Goal: Task Accomplishment & Management: Complete application form

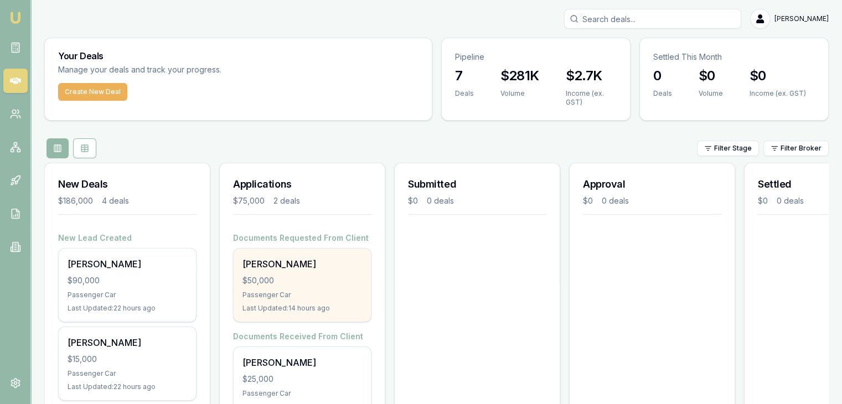
click at [288, 284] on div "$50,000" at bounding box center [303, 280] width 120 height 11
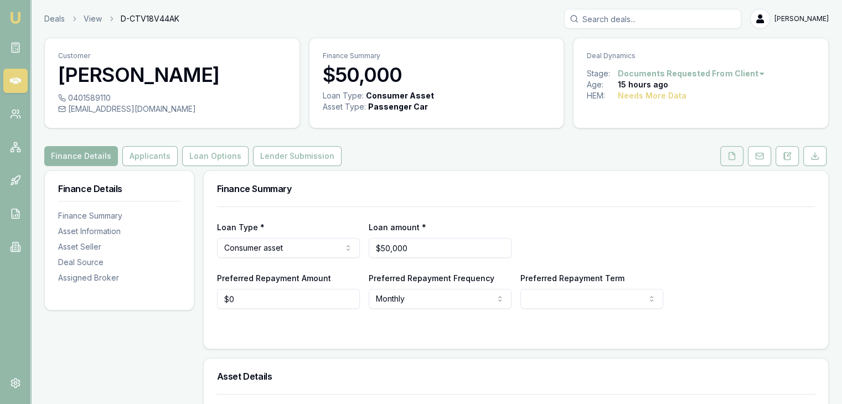
click at [733, 155] on icon at bounding box center [732, 156] width 9 height 9
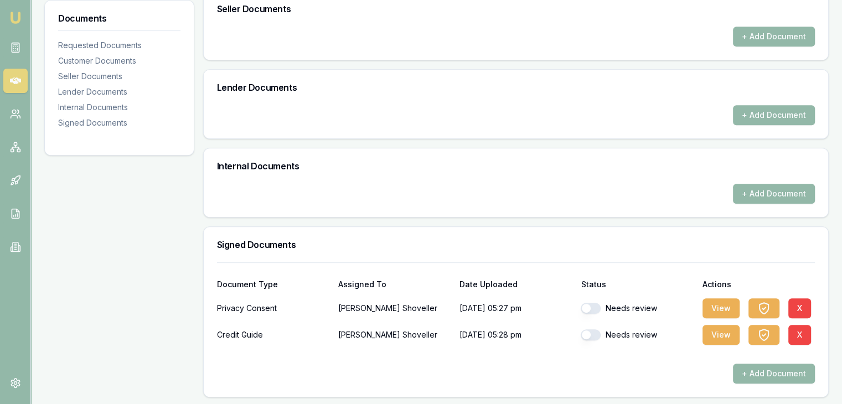
scroll to position [511, 0]
click at [717, 305] on button "View" at bounding box center [721, 308] width 37 height 20
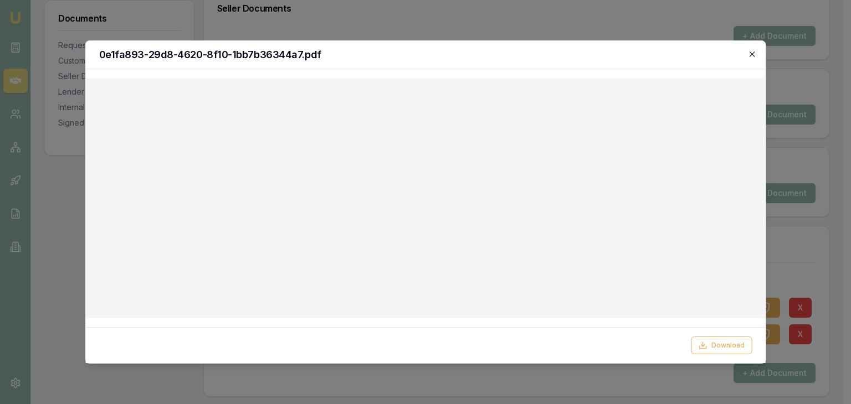
click at [749, 52] on icon "button" at bounding box center [751, 54] width 9 height 9
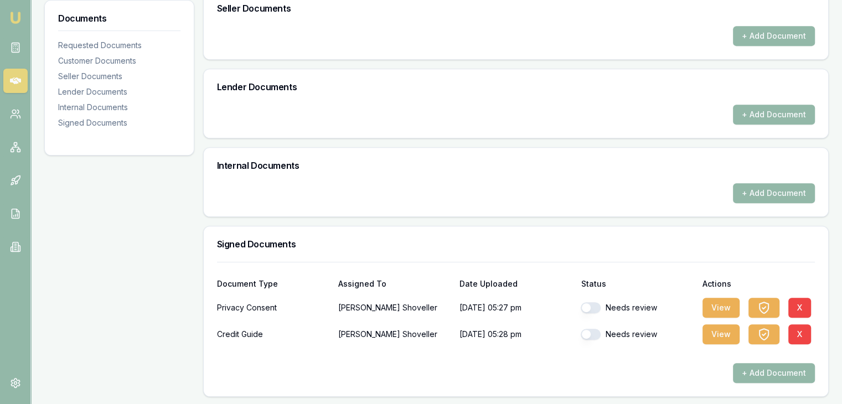
click at [600, 308] on button "button" at bounding box center [591, 307] width 20 height 11
checkbox input "true"
click at [598, 332] on button "button" at bounding box center [591, 334] width 20 height 11
checkbox input "true"
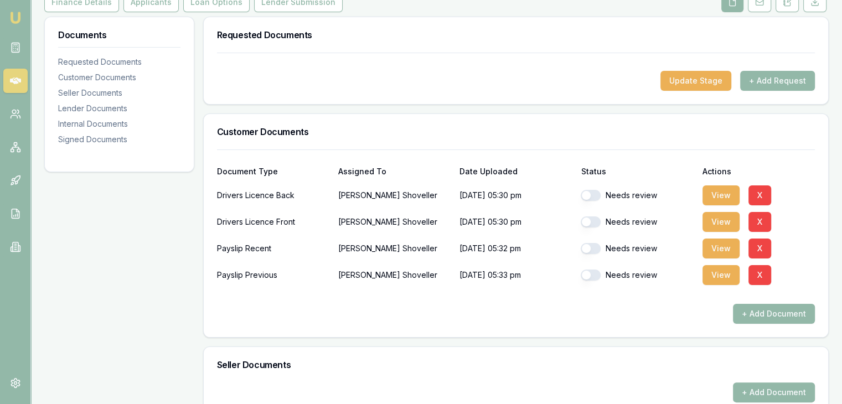
scroll to position [123, 0]
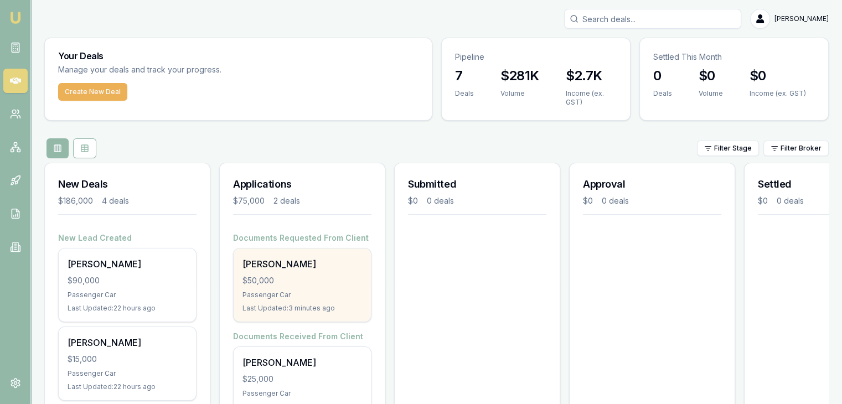
click at [304, 271] on div "[PERSON_NAME] $50,000 Passenger Car Last Updated: 3 minutes ago" at bounding box center [302, 285] width 137 height 73
click at [281, 282] on div "$50,000" at bounding box center [303, 280] width 120 height 11
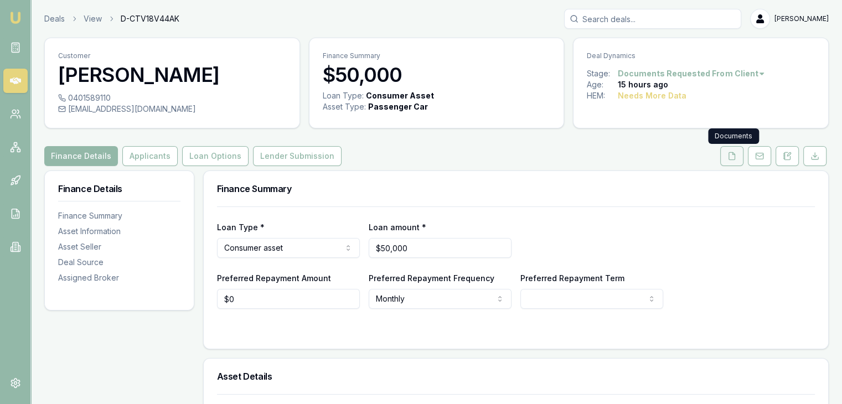
click at [732, 156] on icon at bounding box center [732, 156] width 9 height 9
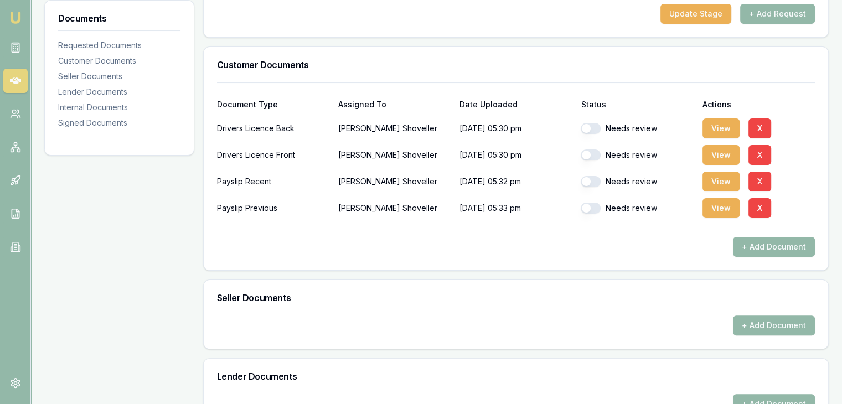
scroll to position [222, 0]
click at [718, 125] on button "View" at bounding box center [721, 128] width 37 height 20
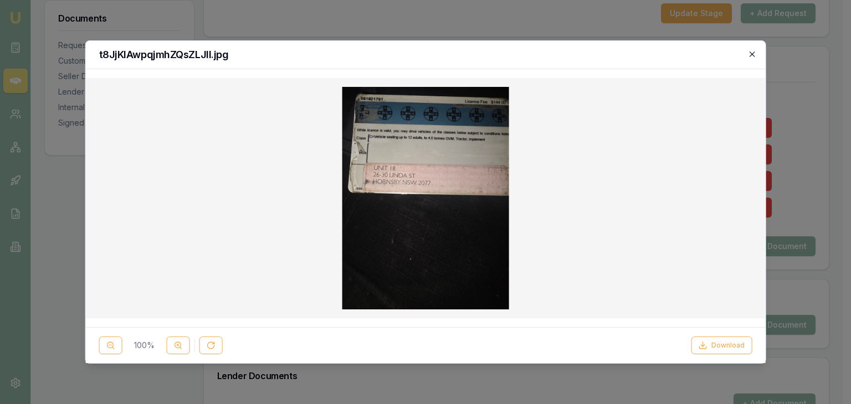
click at [752, 53] on icon "button" at bounding box center [751, 54] width 5 height 5
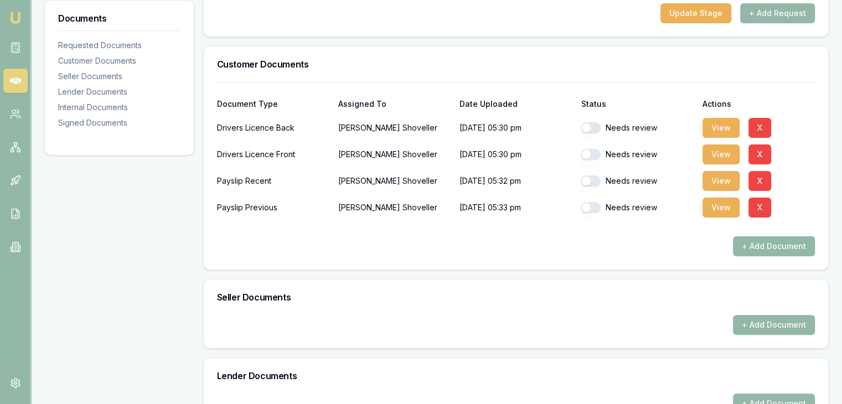
click at [598, 126] on button "button" at bounding box center [591, 127] width 20 height 11
checkbox input "true"
click at [718, 150] on button "View" at bounding box center [721, 155] width 37 height 20
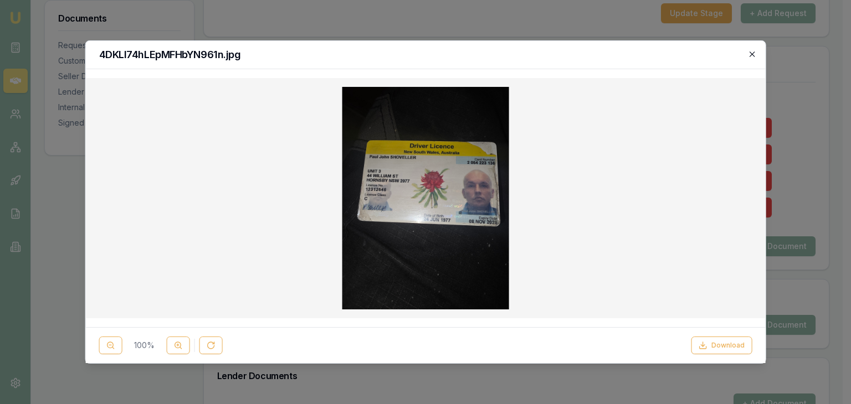
click at [751, 53] on icon "button" at bounding box center [751, 54] width 5 height 5
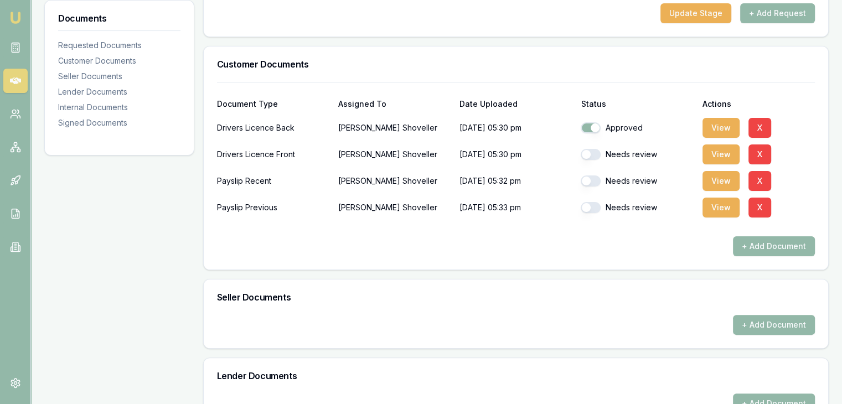
click at [598, 153] on button "button" at bounding box center [591, 154] width 20 height 11
checkbox input "false"
checkbox input "true"
click at [720, 151] on button "View" at bounding box center [721, 155] width 37 height 20
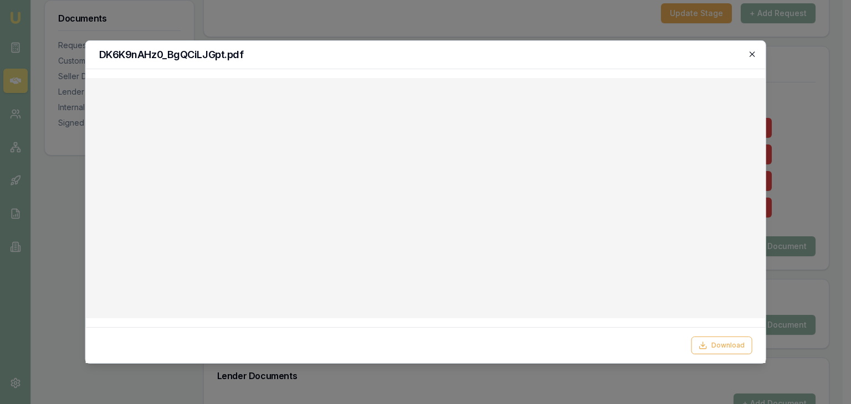
click at [751, 53] on icon "button" at bounding box center [751, 54] width 5 height 5
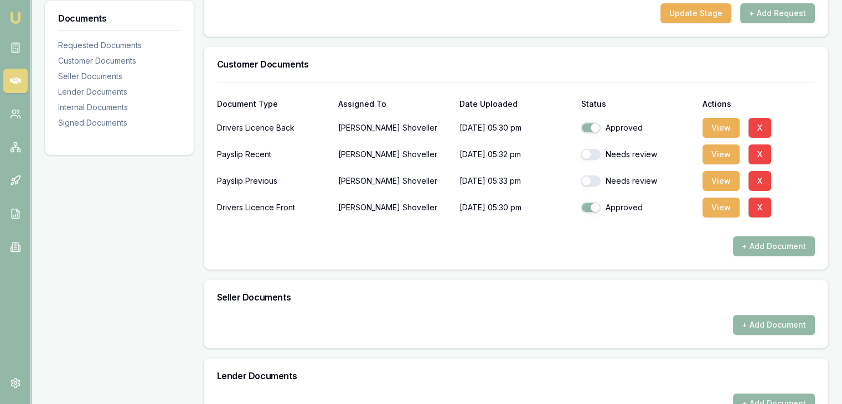
click at [598, 151] on button "button" at bounding box center [591, 154] width 20 height 11
checkbox input "true"
click at [598, 181] on button "button" at bounding box center [591, 181] width 20 height 11
checkbox input "true"
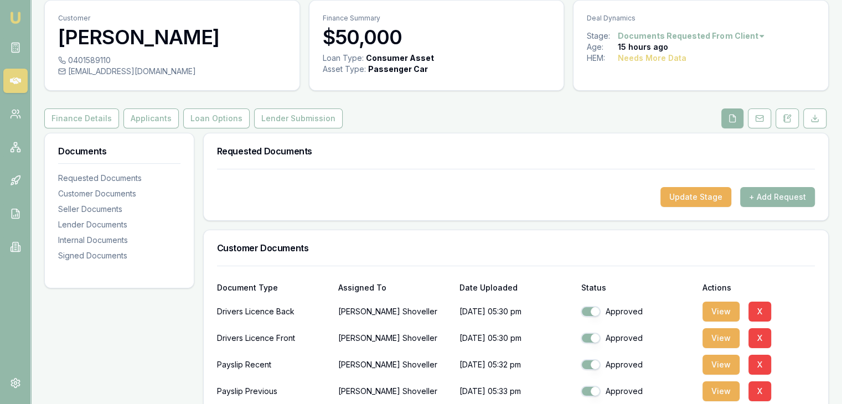
scroll to position [0, 0]
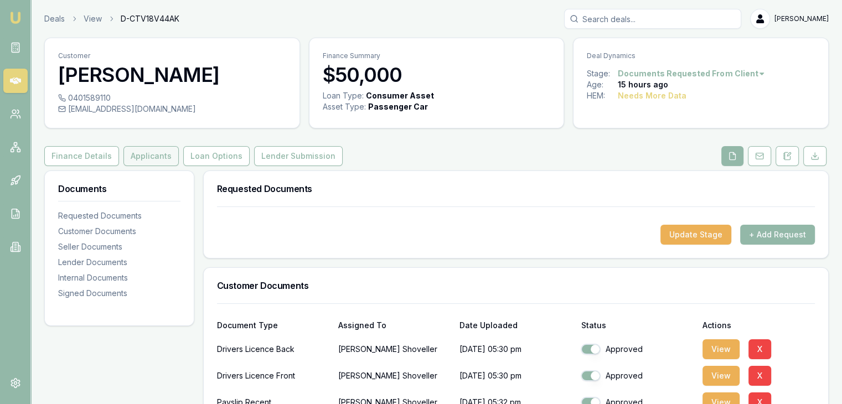
click at [151, 153] on button "Applicants" at bounding box center [151, 156] width 55 height 20
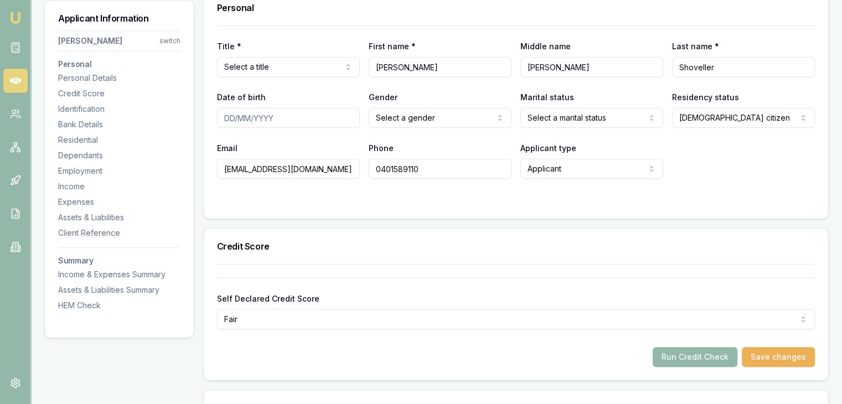
scroll to position [111, 0]
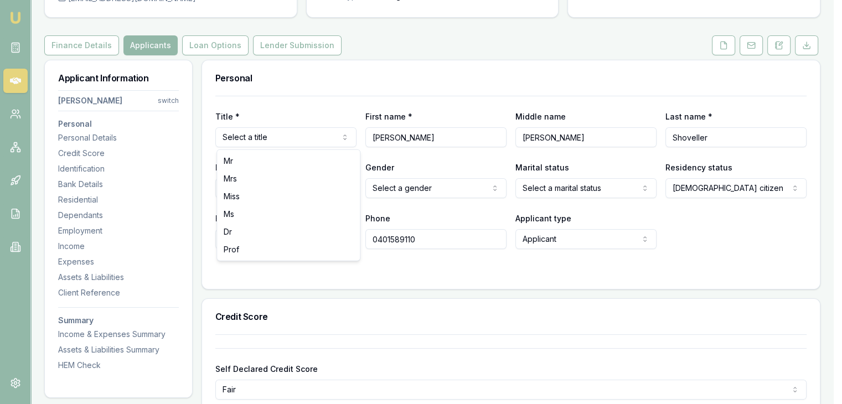
click at [348, 138] on html "Emu Broker Deals View D-CTV18V44AK Baron Ketterman Toggle Menu Customer Paul Sh…" at bounding box center [421, 91] width 842 height 404
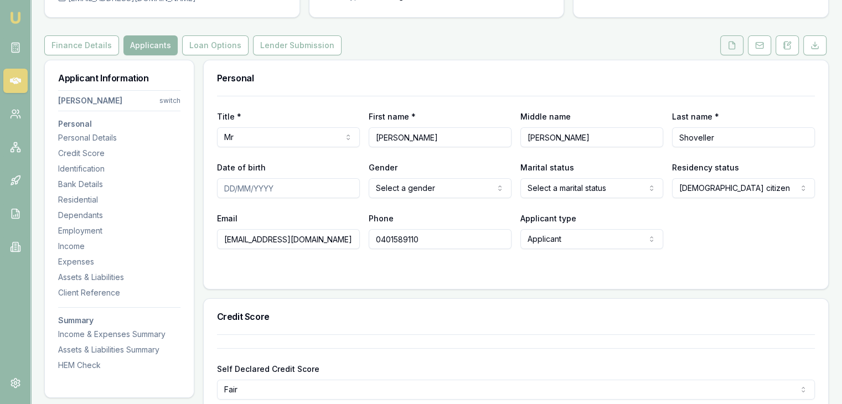
click at [730, 45] on icon at bounding box center [732, 45] width 6 height 7
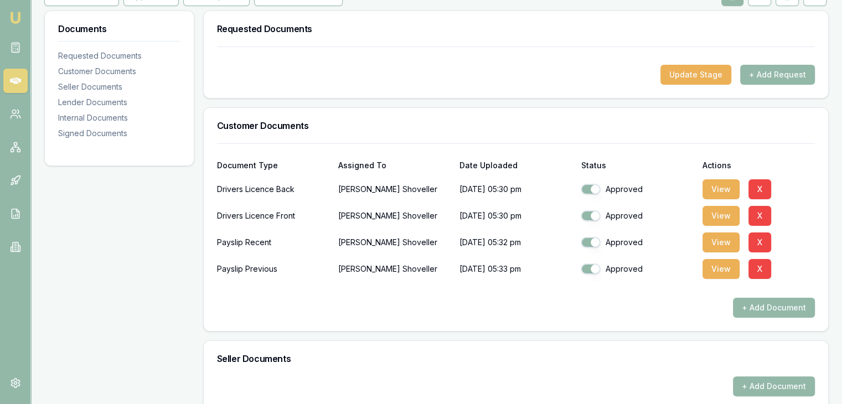
scroll to position [166, 0]
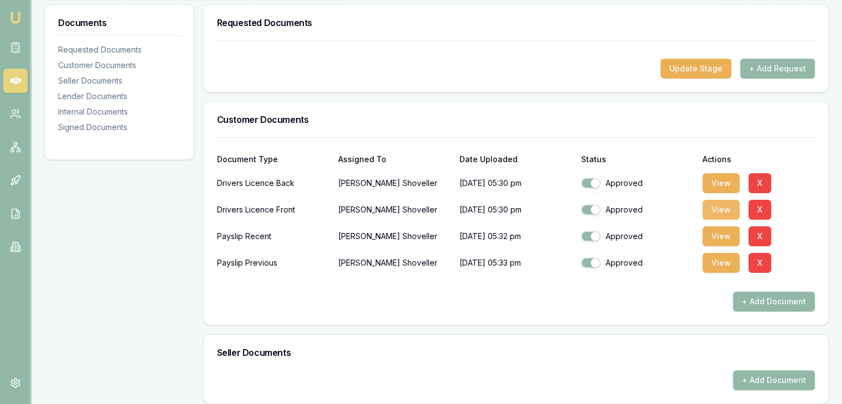
click at [727, 208] on button "View" at bounding box center [721, 210] width 37 height 20
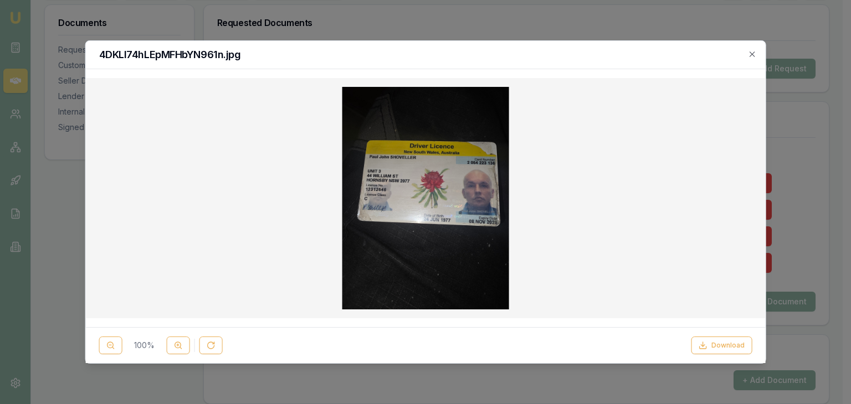
click at [428, 210] on img at bounding box center [425, 198] width 167 height 223
click at [48, 262] on div at bounding box center [425, 202] width 851 height 404
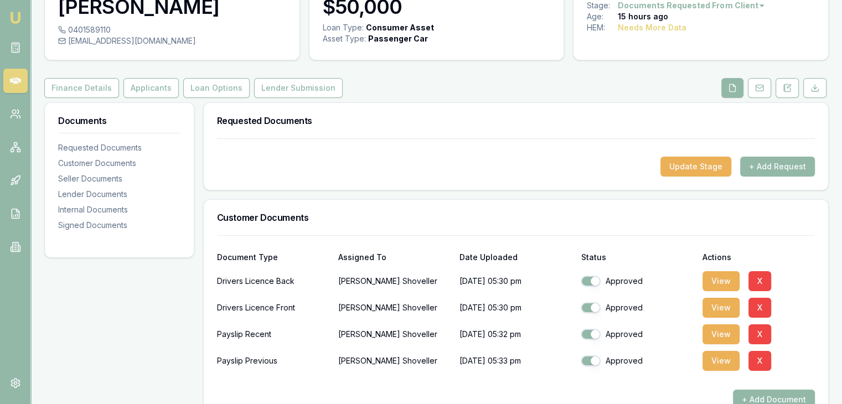
scroll to position [0, 0]
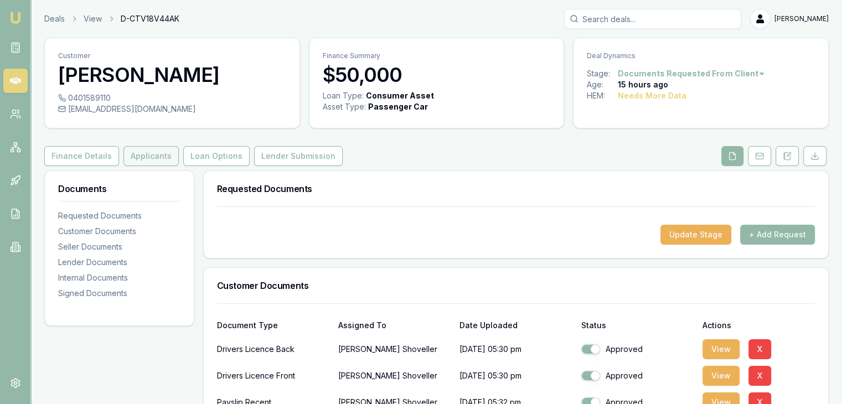
click at [148, 153] on button "Applicants" at bounding box center [151, 156] width 55 height 20
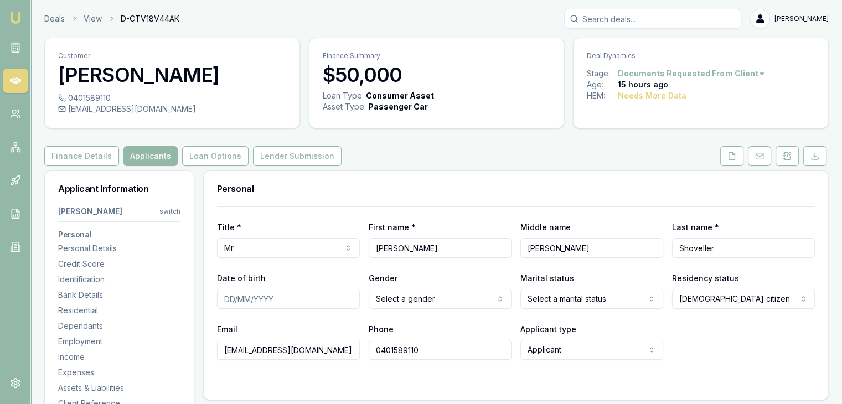
click at [263, 298] on input "Date of birth" at bounding box center [288, 299] width 143 height 20
type input "24/06/1977"
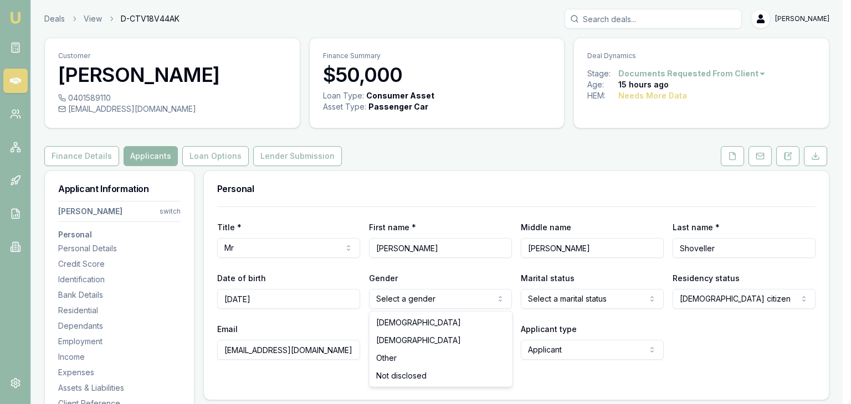
click at [391, 299] on html "Emu Broker Deals View D-CTV18V44AK Baron Ketterman Toggle Menu Customer Paul Sh…" at bounding box center [425, 202] width 851 height 404
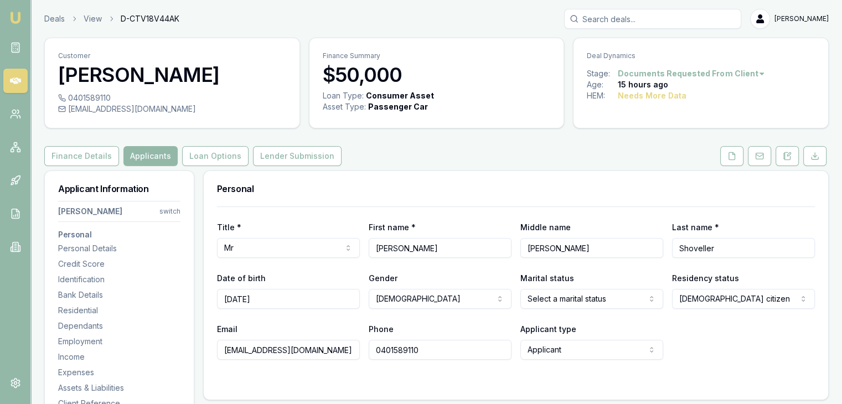
click at [583, 297] on html "Emu Broker Deals View D-CTV18V44AK Baron Ketterman Toggle Menu Customer Paul Sh…" at bounding box center [421, 202] width 842 height 404
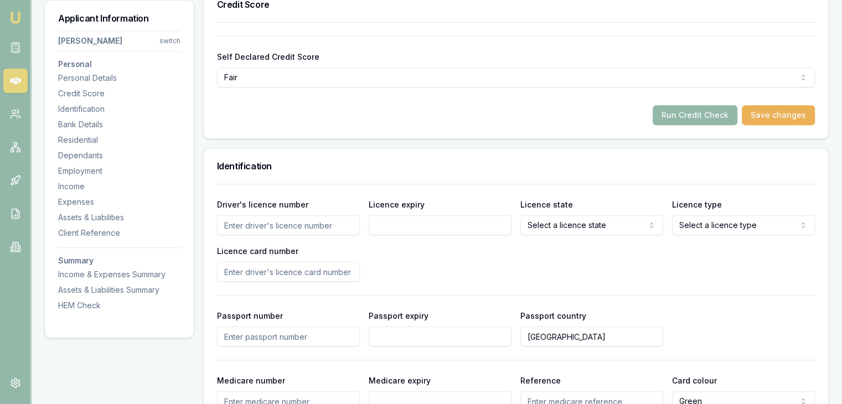
scroll to position [443, 0]
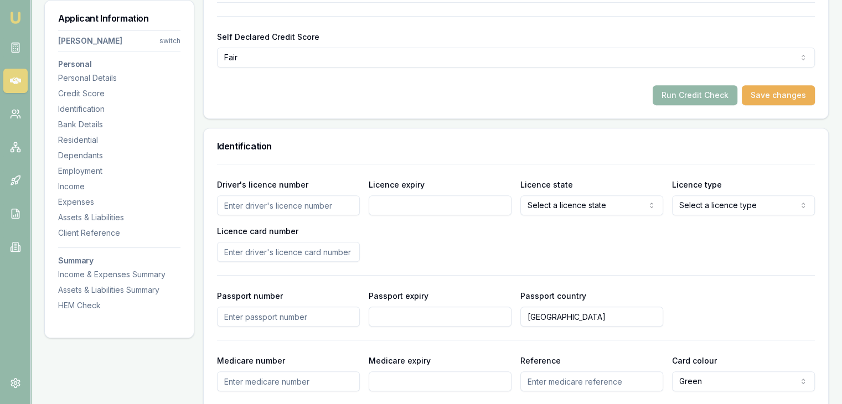
click at [245, 209] on input "Driver's licence number" at bounding box center [288, 205] width 143 height 20
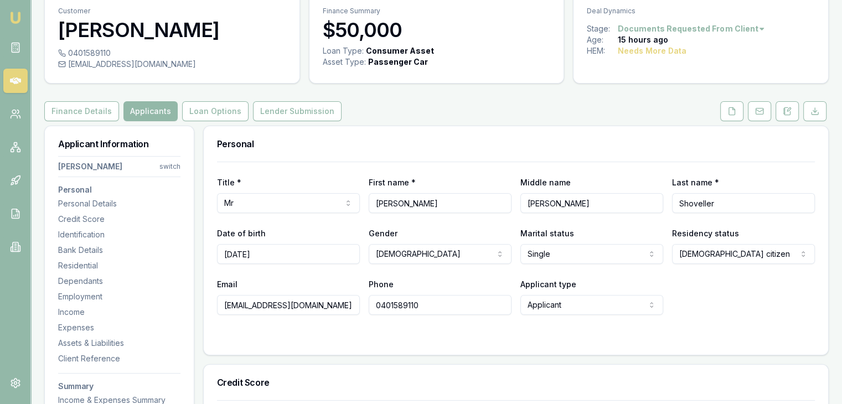
scroll to position [0, 0]
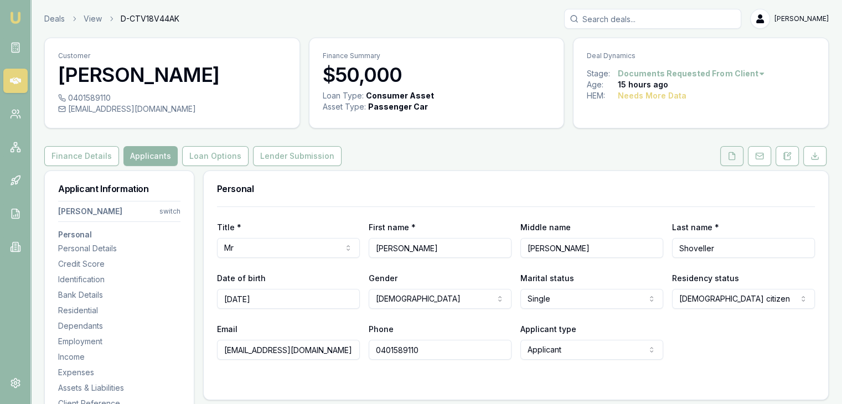
click at [731, 155] on icon at bounding box center [732, 156] width 9 height 9
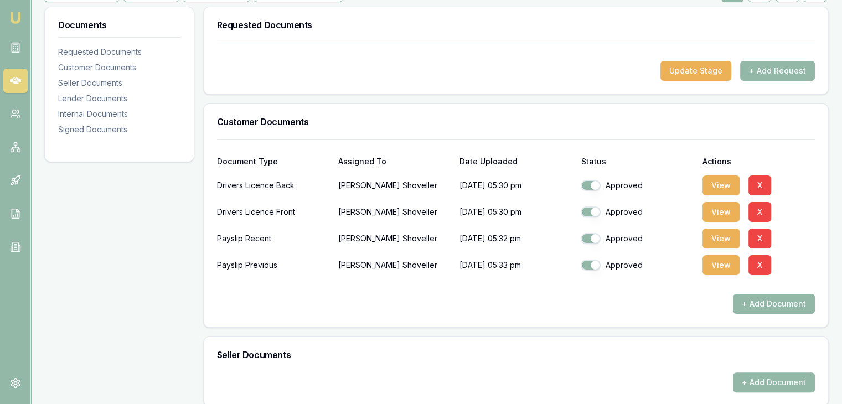
scroll to position [166, 0]
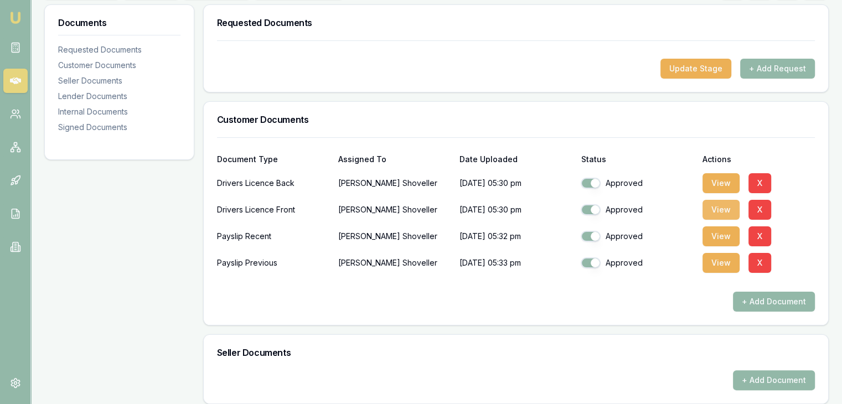
click at [730, 202] on button "View" at bounding box center [721, 210] width 37 height 20
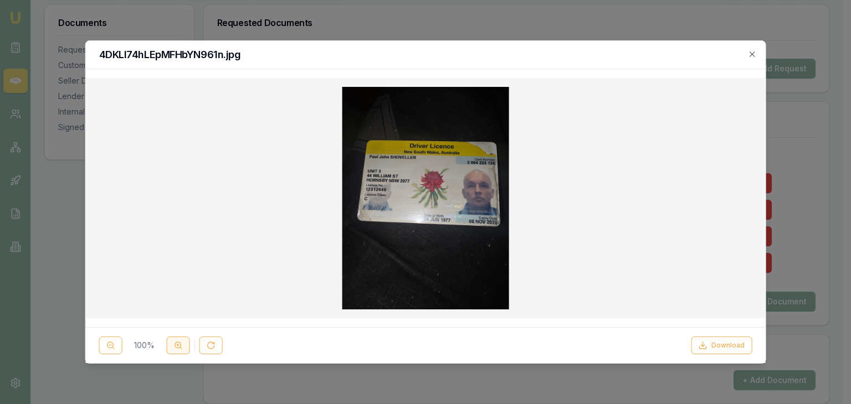
click at [178, 345] on line at bounding box center [178, 345] width 2 height 0
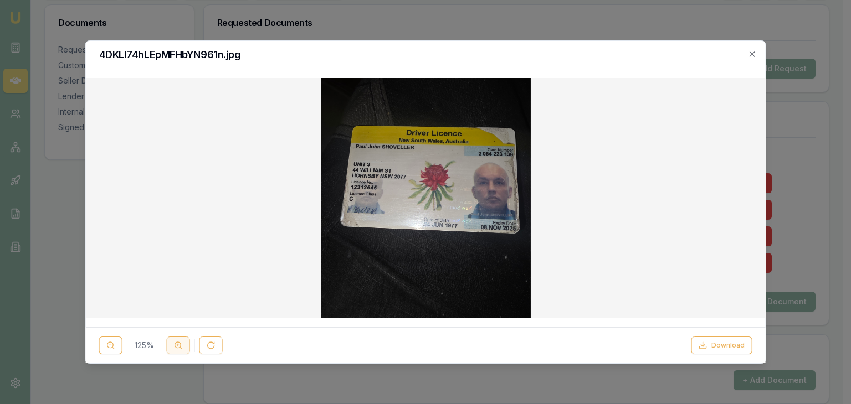
click at [178, 345] on line at bounding box center [178, 345] width 2 height 0
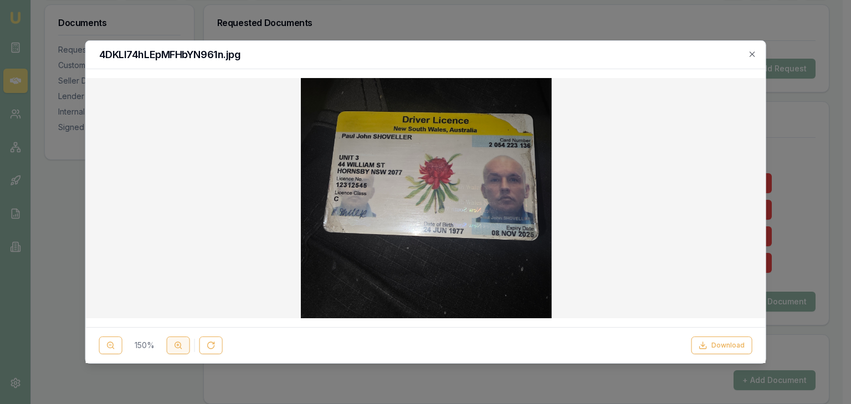
click at [178, 345] on line at bounding box center [178, 345] width 2 height 0
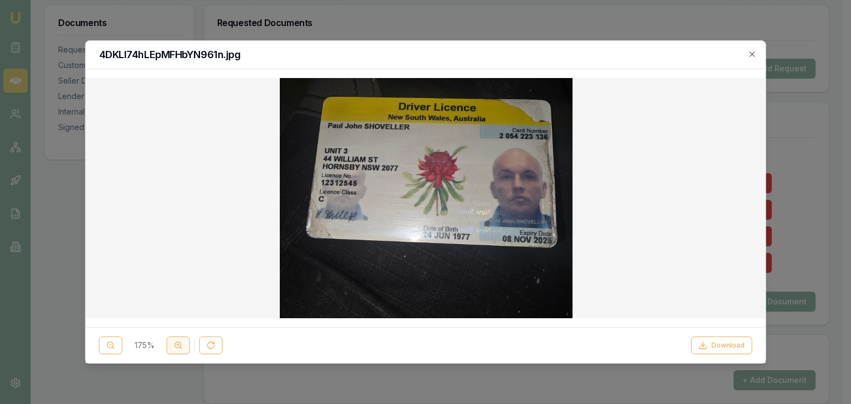
click at [178, 345] on line at bounding box center [178, 345] width 2 height 0
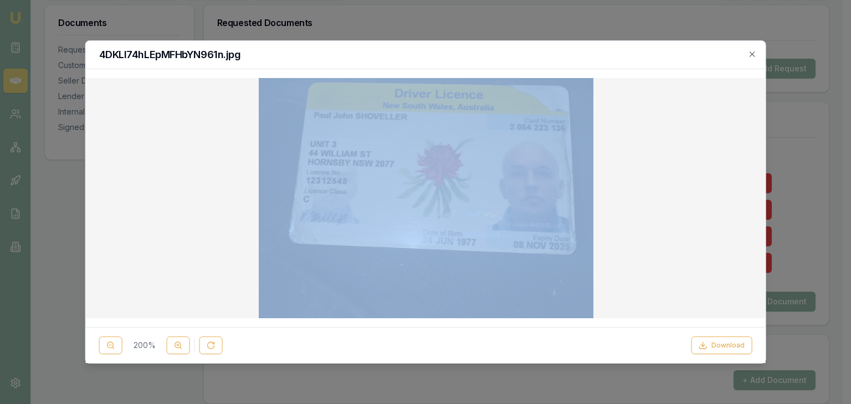
drag, startPoint x: 421, startPoint y: 54, endPoint x: 447, endPoint y: 105, distance: 56.7
click at [447, 109] on div "4DKLl74hLEpMFHbYN961n.jpg 200 % Download Close" at bounding box center [425, 201] width 681 height 323
click at [454, 58] on h2 "4DKLl74hLEpMFHbYN961n.jpg" at bounding box center [425, 55] width 653 height 10
click at [730, 133] on div at bounding box center [426, 198] width 662 height 223
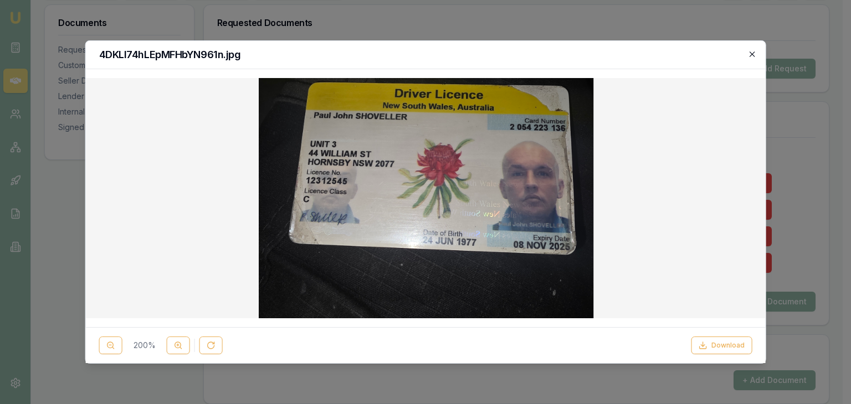
click at [752, 55] on icon "button" at bounding box center [751, 54] width 9 height 9
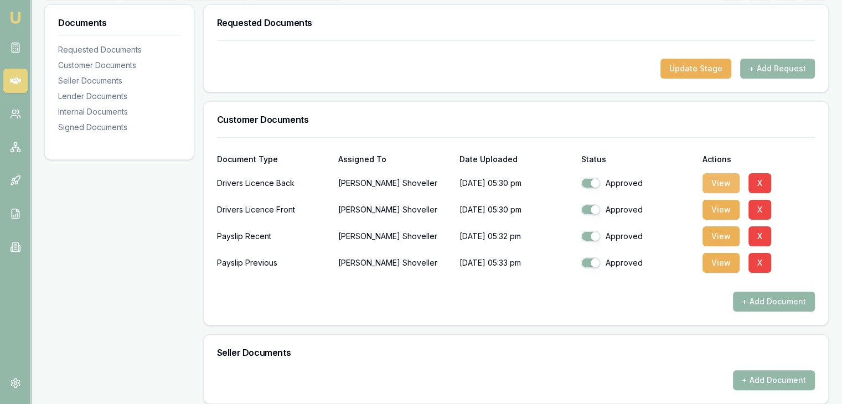
click at [727, 180] on button "View" at bounding box center [721, 183] width 37 height 20
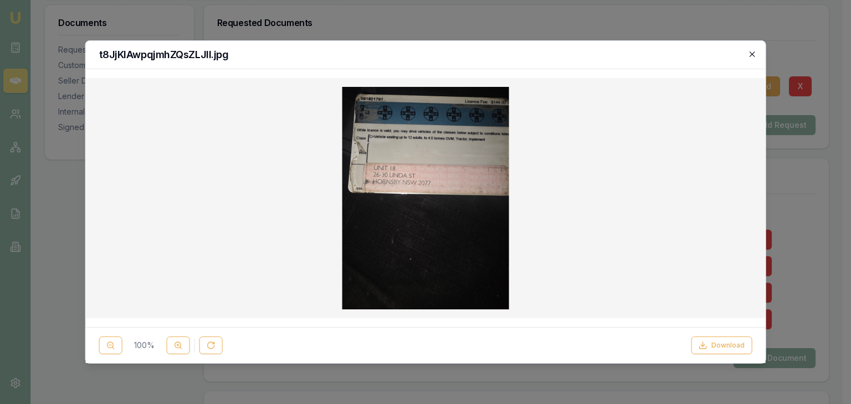
click at [751, 54] on icon "button" at bounding box center [751, 54] width 9 height 9
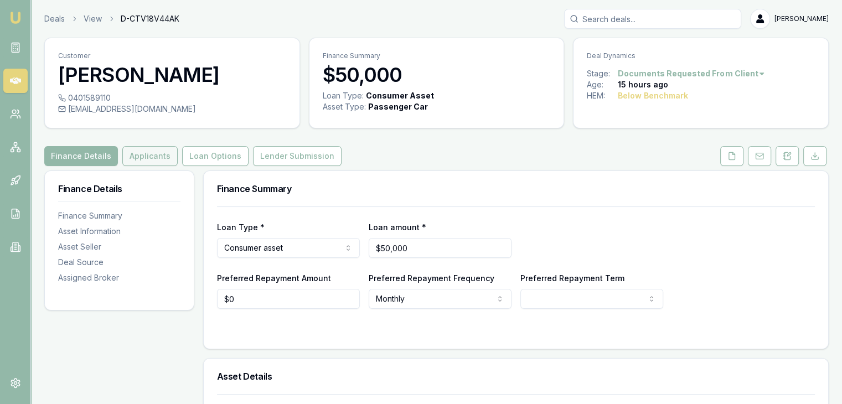
click at [153, 153] on button "Applicants" at bounding box center [149, 156] width 55 height 20
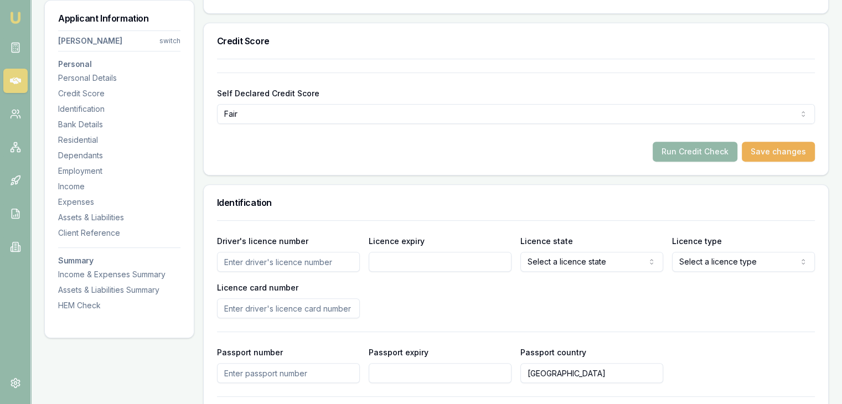
scroll to position [388, 0]
click at [250, 260] on input "Driver's licence number" at bounding box center [288, 261] width 143 height 20
type input "123125"
type input "12312545"
click at [410, 260] on input "Licence expiry" at bounding box center [440, 261] width 143 height 20
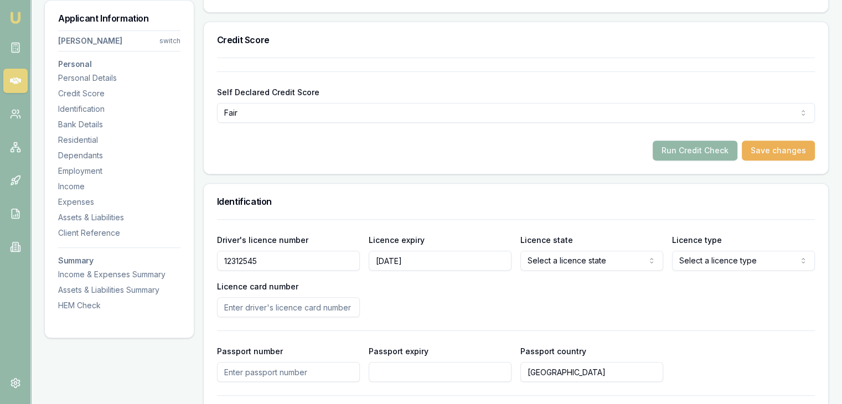
type input "08/11/2025"
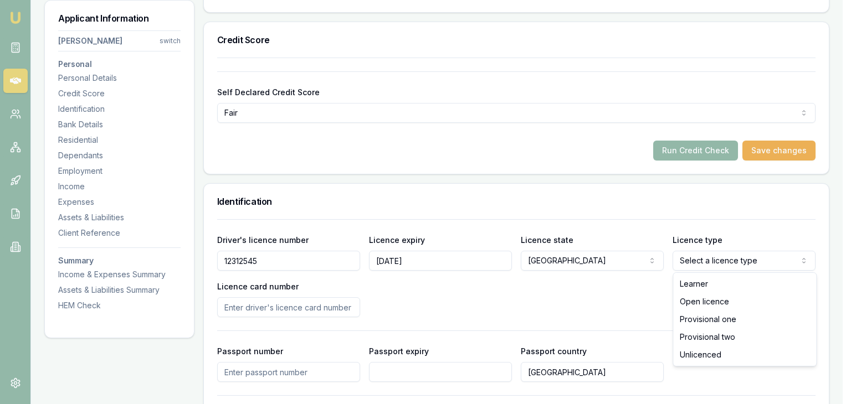
select select "OPEN_LICENCE"
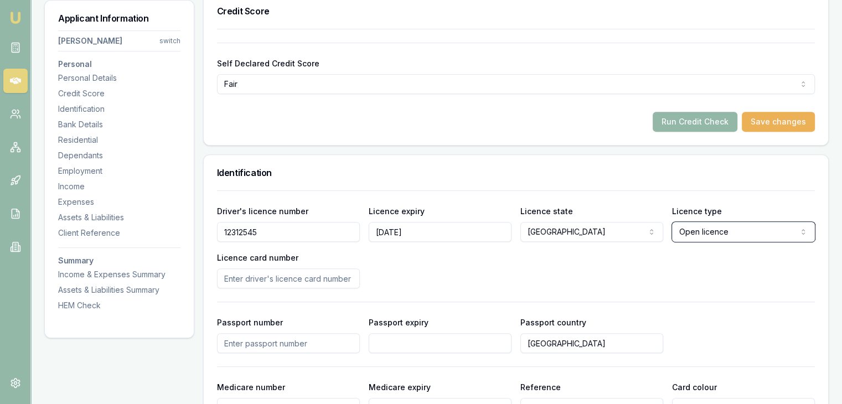
scroll to position [443, 0]
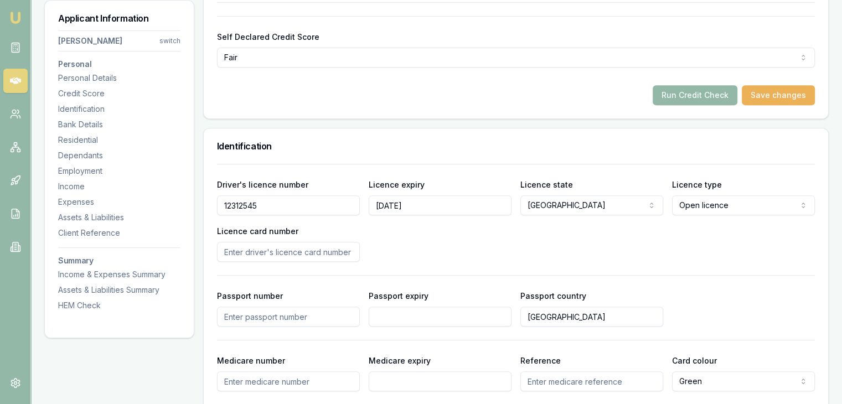
click at [241, 254] on input "Licence card number" at bounding box center [288, 252] width 143 height 20
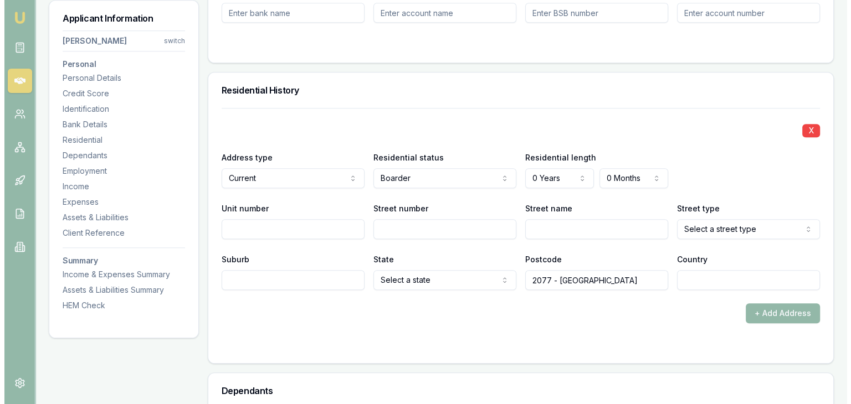
scroll to position [997, 0]
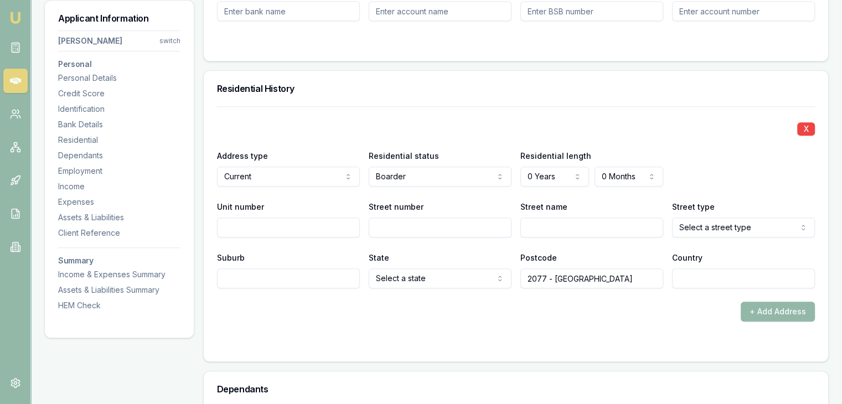
type input "2054223136"
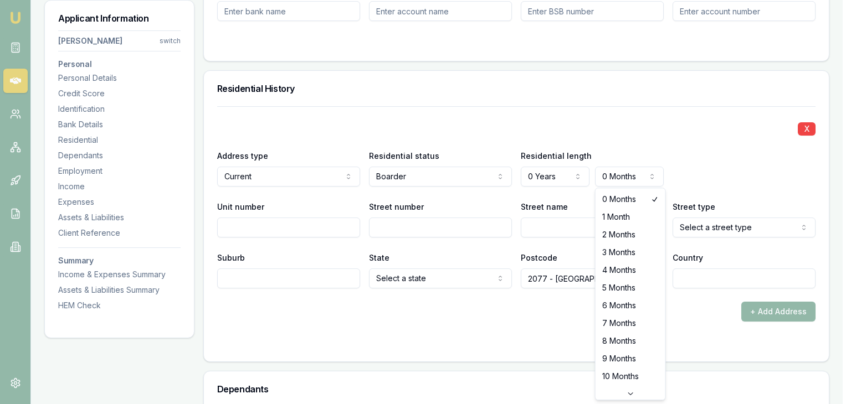
select select "4"
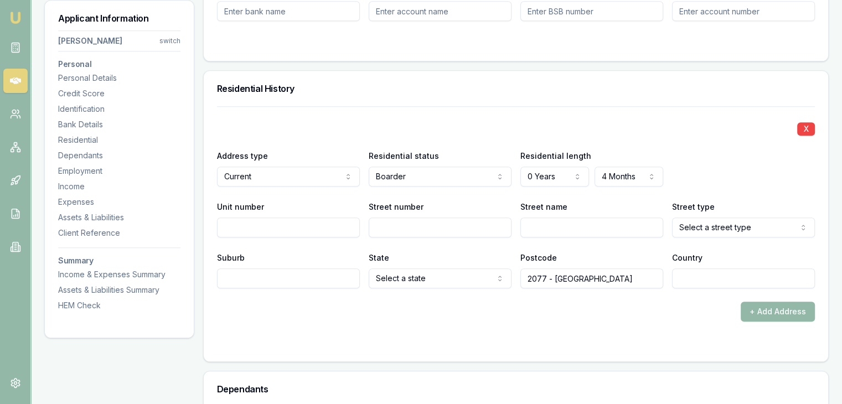
click at [261, 227] on input "Unit number" at bounding box center [288, 228] width 143 height 20
click at [234, 227] on input "Unit number" at bounding box center [288, 228] width 143 height 20
type input "18"
click at [381, 231] on input "Street number" at bounding box center [440, 228] width 143 height 20
type input "26-30"
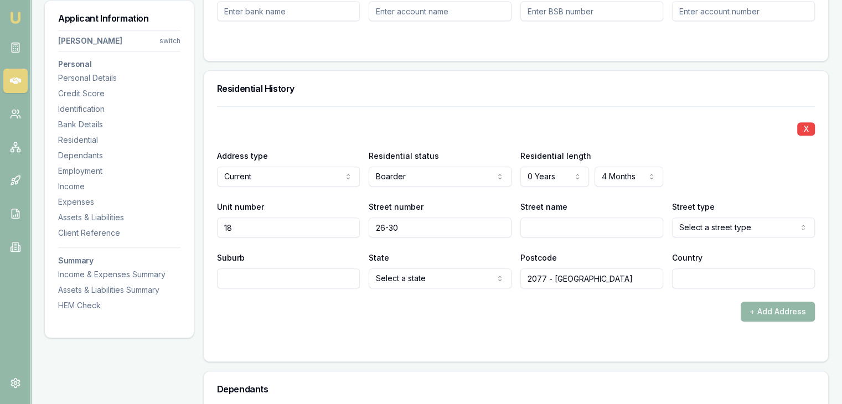
click at [549, 227] on input "Street name" at bounding box center [592, 228] width 143 height 20
click at [261, 229] on input "Unit number" at bounding box center [288, 228] width 143 height 20
type input "18"
type input "26-30"
type input "Linda"
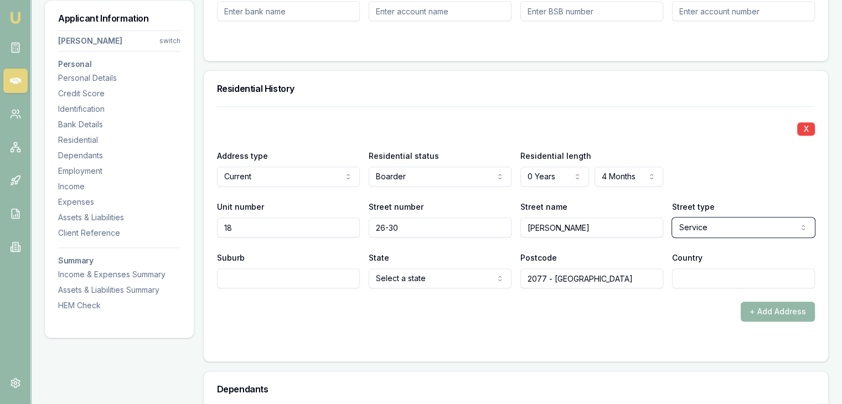
select select "Stairs"
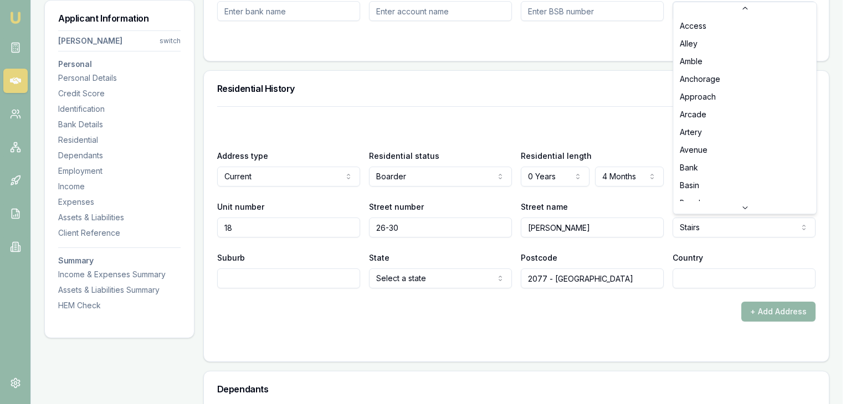
scroll to position [2811, 0]
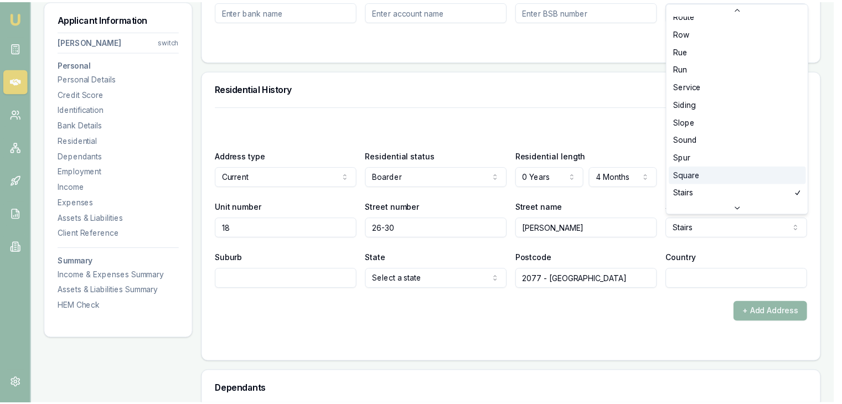
scroll to position [2867, 0]
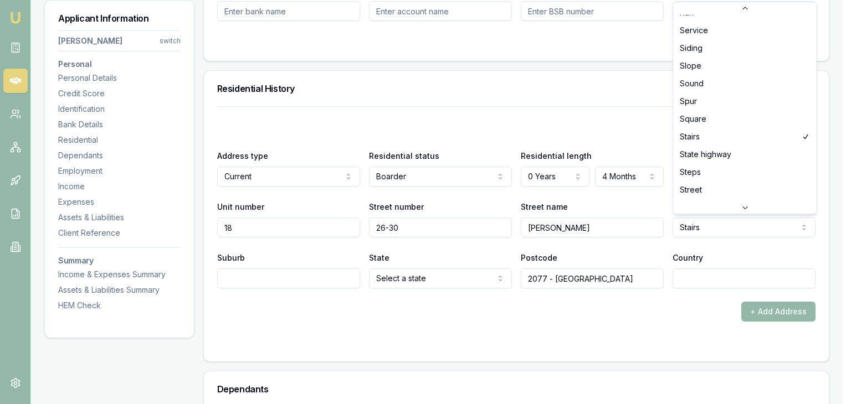
select select "Street"
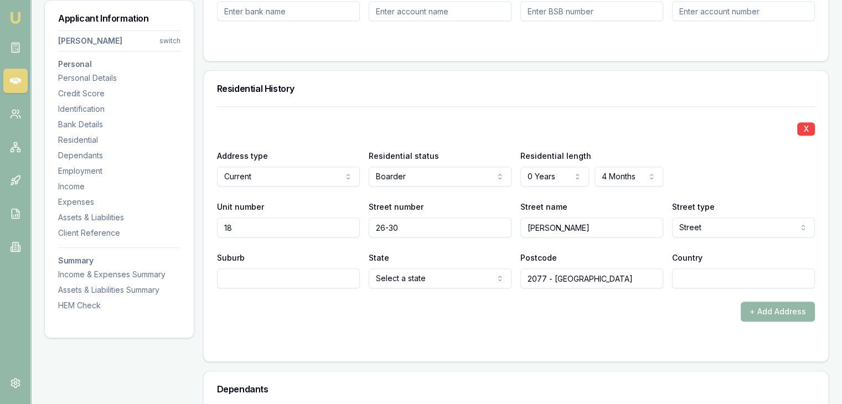
click at [248, 274] on input "Suburb" at bounding box center [288, 279] width 143 height 20
click at [238, 277] on input "Suburb" at bounding box center [288, 279] width 143 height 20
type input "Hornsby"
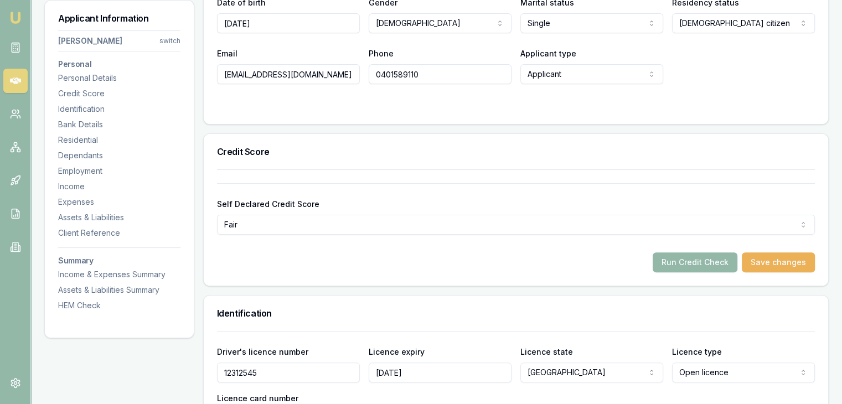
scroll to position [277, 0]
click at [689, 260] on button "Run Credit Check" at bounding box center [695, 261] width 85 height 20
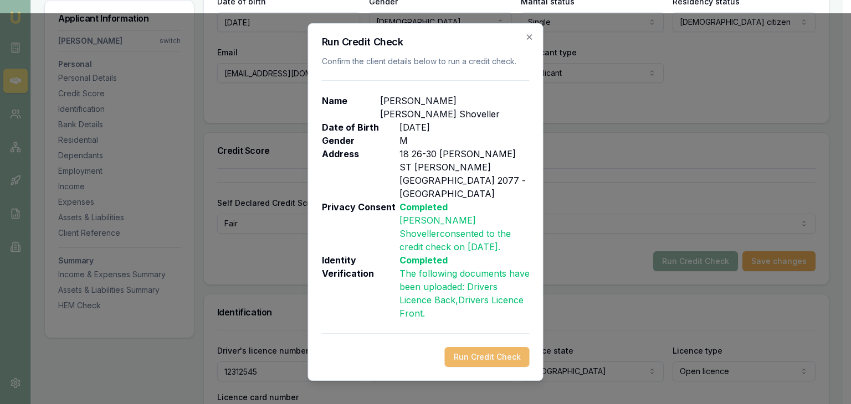
click at [483, 347] on button "Run Credit Check" at bounding box center [487, 357] width 85 height 20
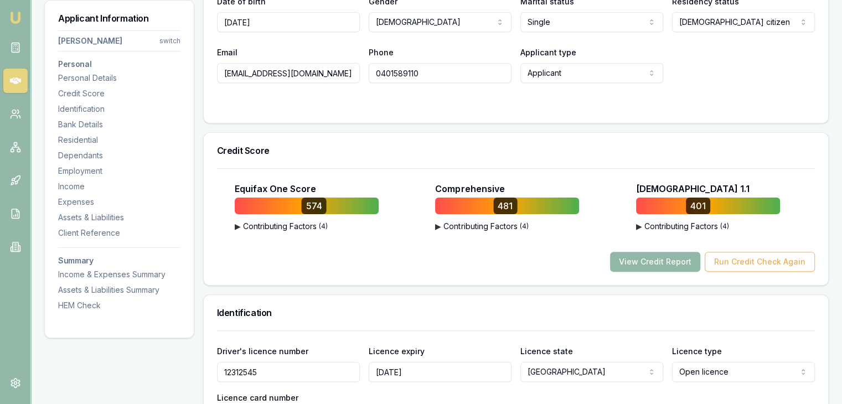
click at [646, 260] on button "View Credit Report" at bounding box center [655, 262] width 90 height 20
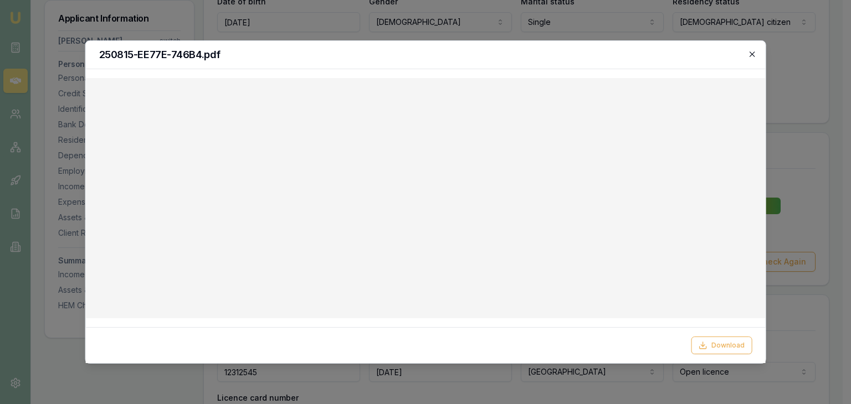
click at [749, 54] on icon "button" at bounding box center [751, 54] width 9 height 9
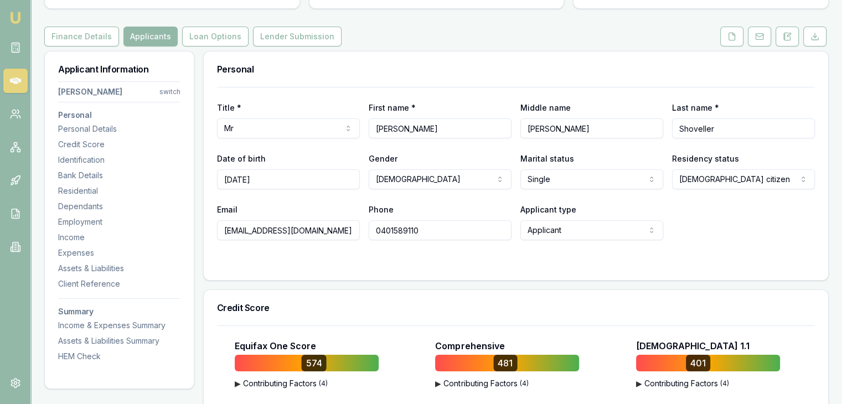
scroll to position [0, 0]
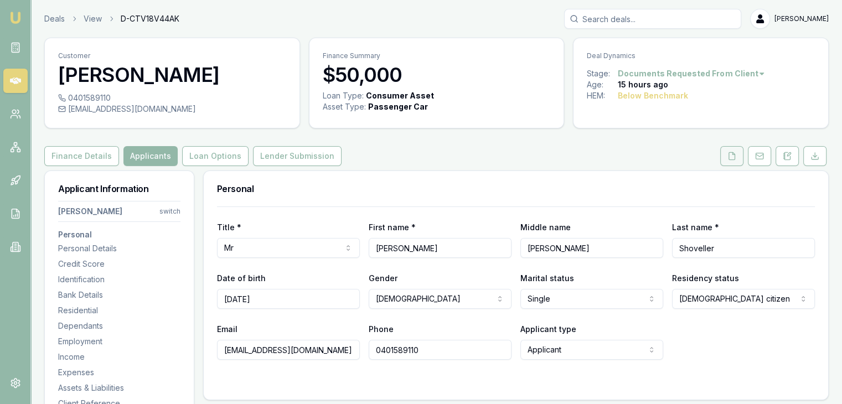
click at [734, 155] on icon at bounding box center [732, 156] width 9 height 9
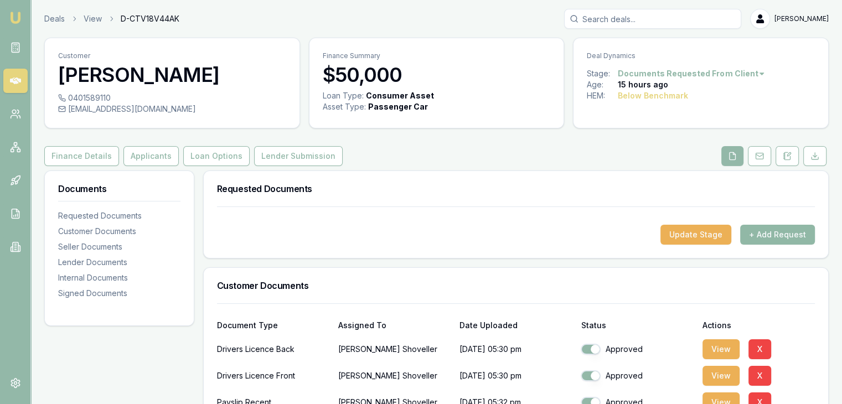
click at [778, 231] on button "+ Add Request" at bounding box center [777, 235] width 75 height 20
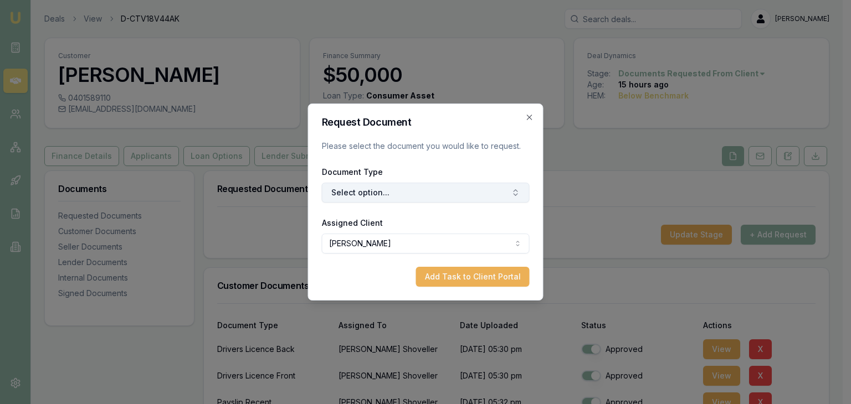
click at [346, 193] on button "Select option..." at bounding box center [426, 193] width 208 height 20
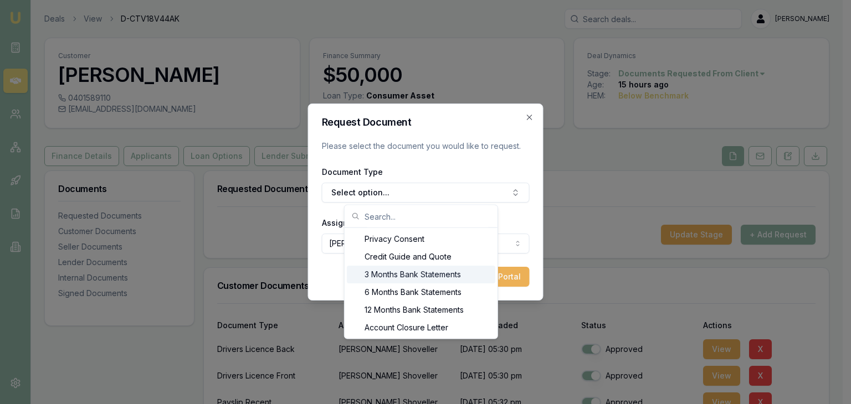
click at [390, 274] on div "3 Months Bank Statements" at bounding box center [421, 275] width 148 height 18
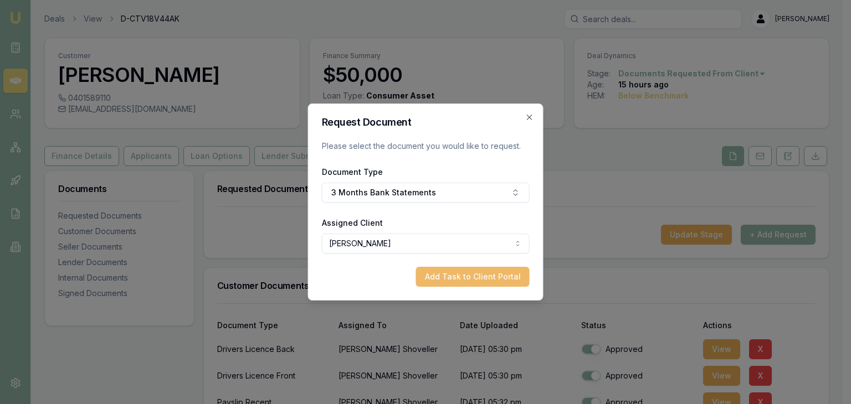
click at [463, 277] on button "Add Task to Client Portal" at bounding box center [473, 277] width 114 height 20
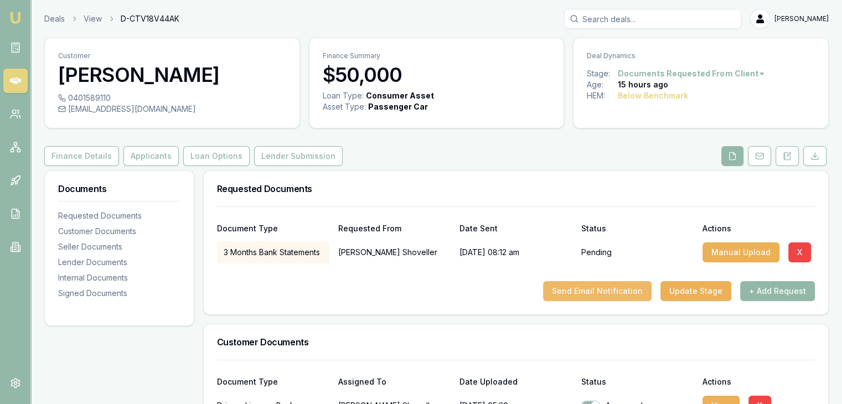
click at [583, 291] on button "Send Email Notification" at bounding box center [597, 291] width 109 height 20
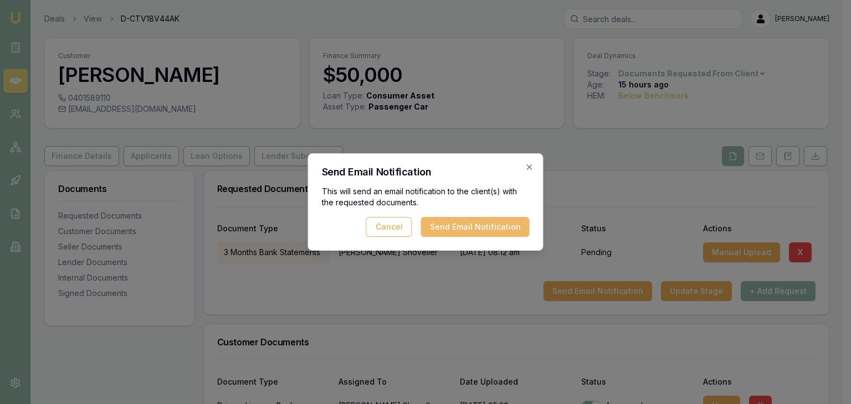
click at [443, 224] on button "Send Email Notification" at bounding box center [475, 227] width 109 height 20
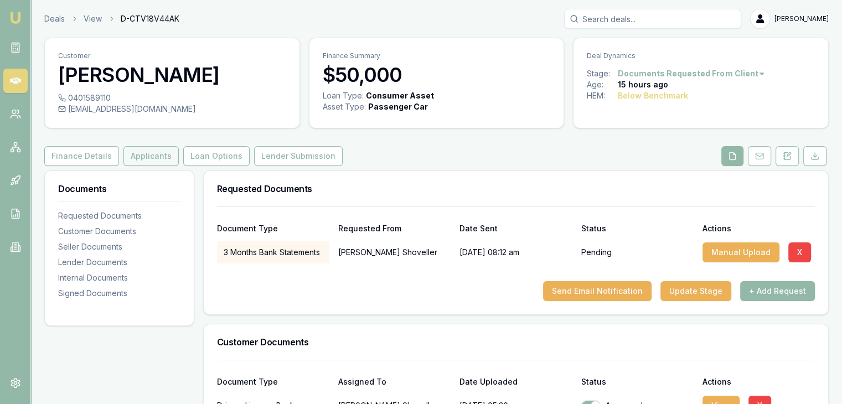
click at [145, 157] on button "Applicants" at bounding box center [151, 156] width 55 height 20
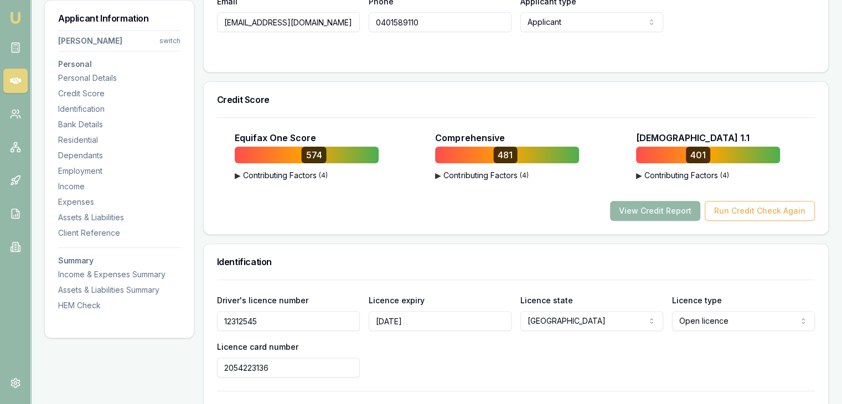
scroll to position [332, 0]
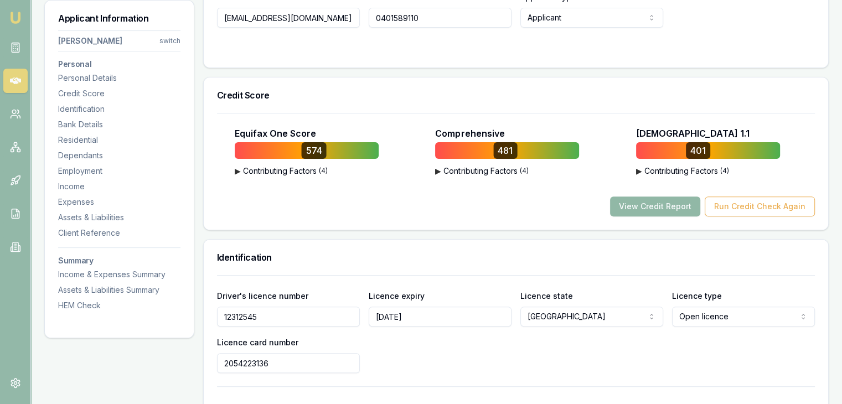
click at [649, 205] on button "View Credit Report" at bounding box center [655, 207] width 90 height 20
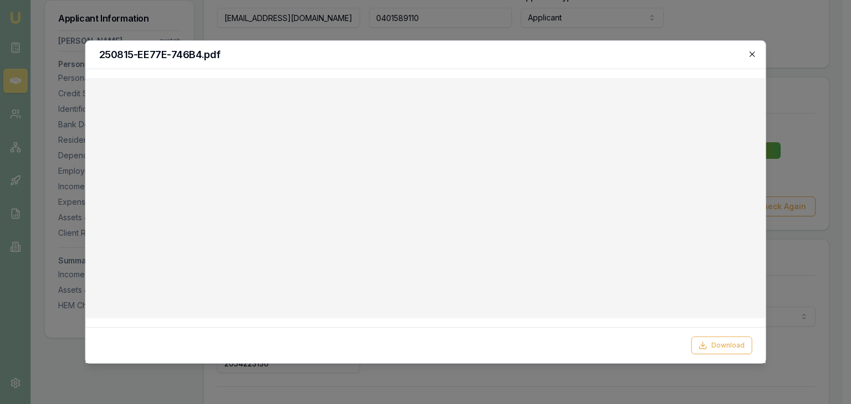
click at [751, 53] on icon "button" at bounding box center [751, 54] width 5 height 5
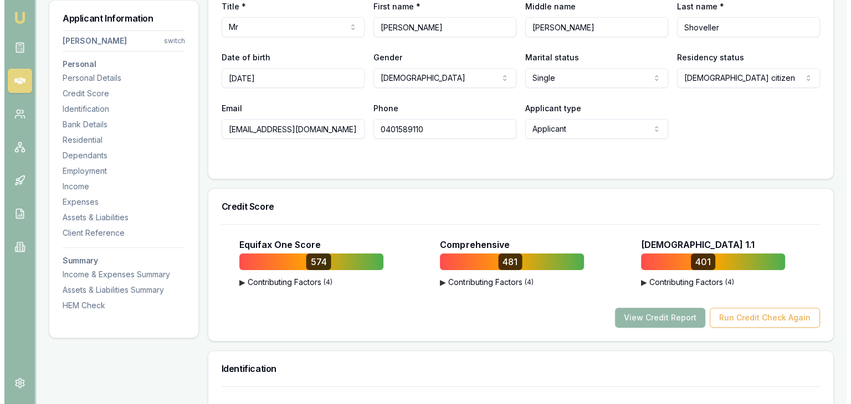
scroll to position [222, 0]
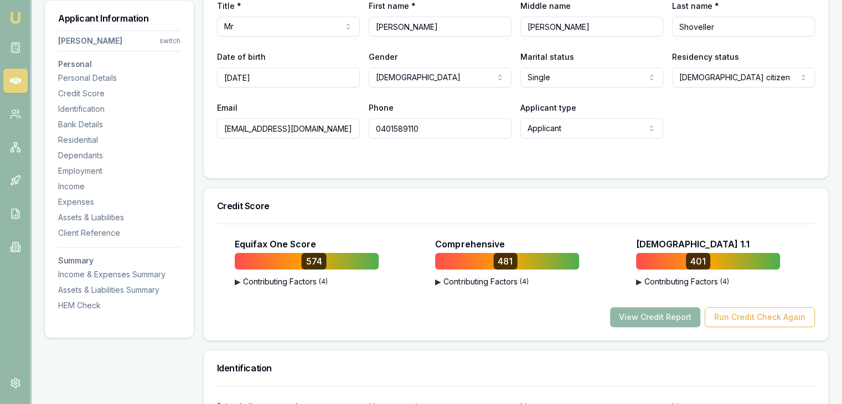
click at [657, 316] on button "View Credit Report" at bounding box center [655, 317] width 90 height 20
